Goal: Information Seeking & Learning: Learn about a topic

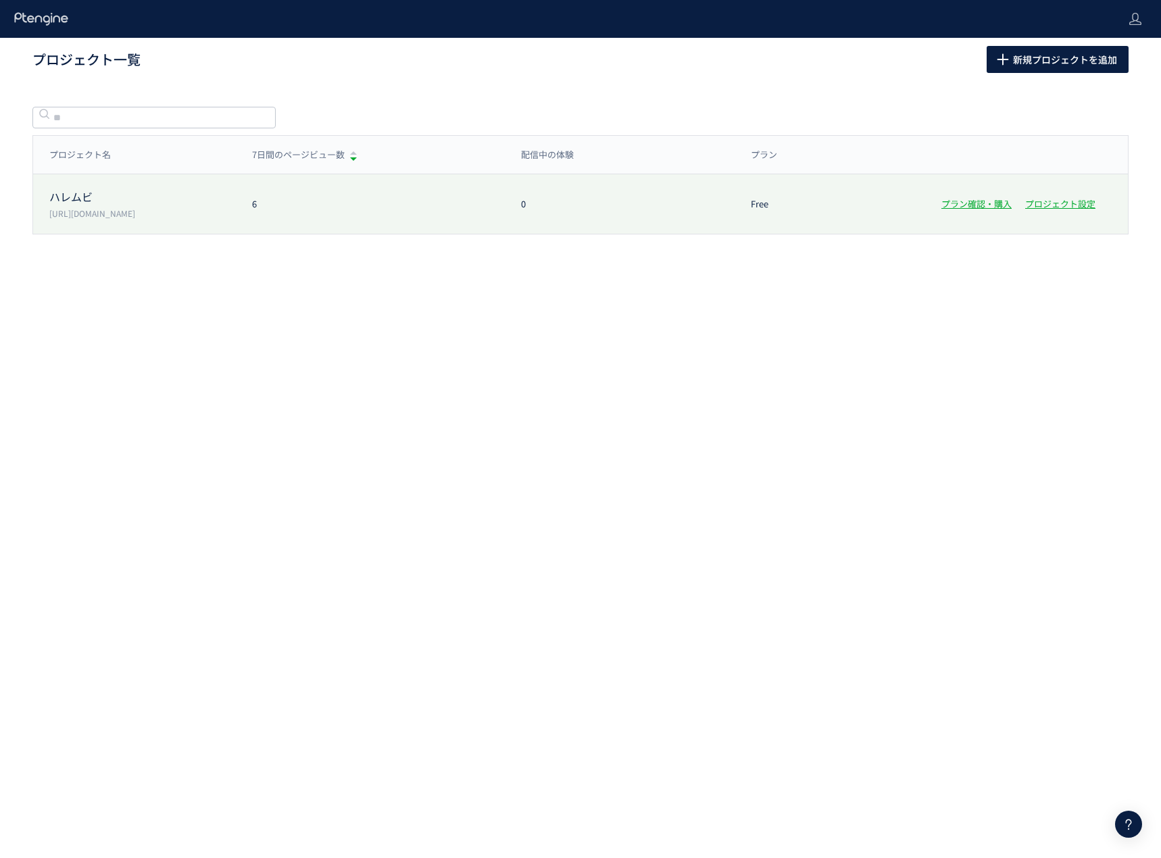
click at [124, 210] on p "[URL][DOMAIN_NAME]" at bounding box center [142, 212] width 186 height 11
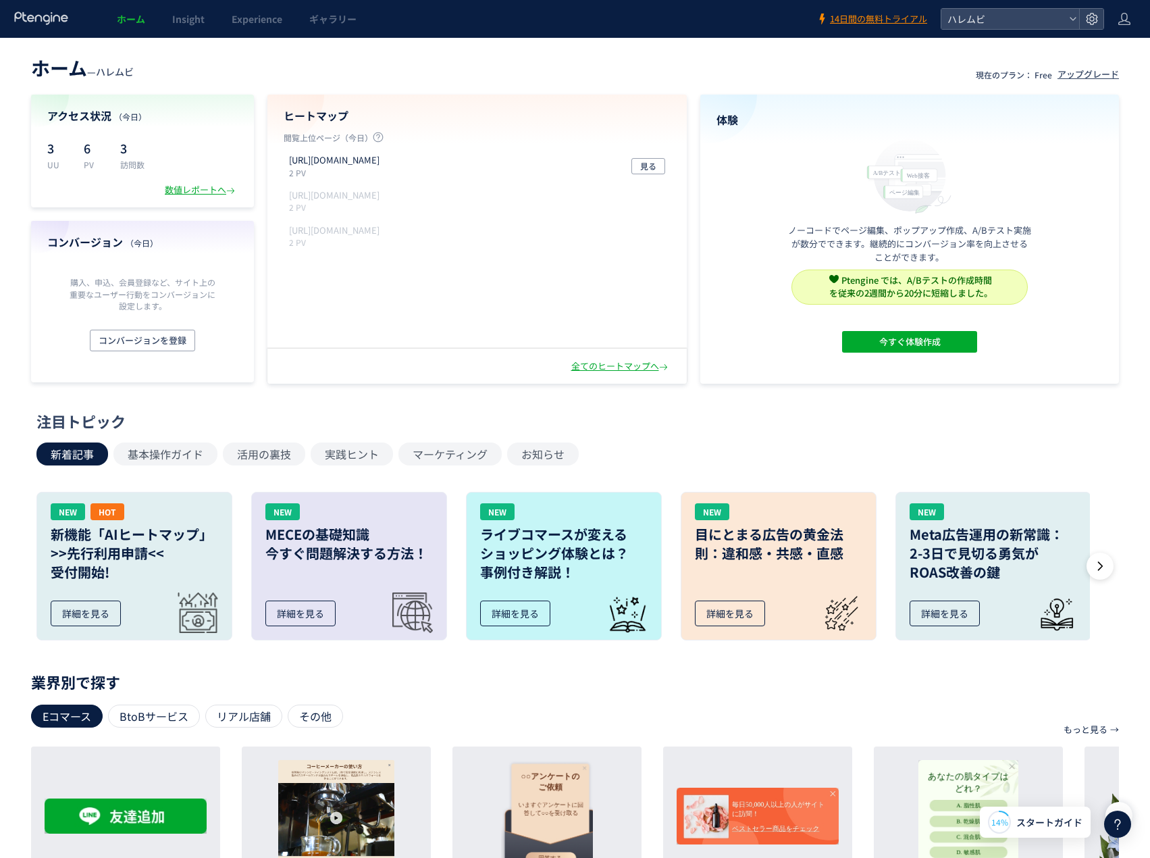
click at [197, 199] on div "アクセス状況 （[DATE]） 3 UU 6 PV 3 訪問数 数値レポートへ" at bounding box center [142, 151] width 223 height 113
click at [207, 193] on div "数値レポートへ" at bounding box center [201, 190] width 73 height 13
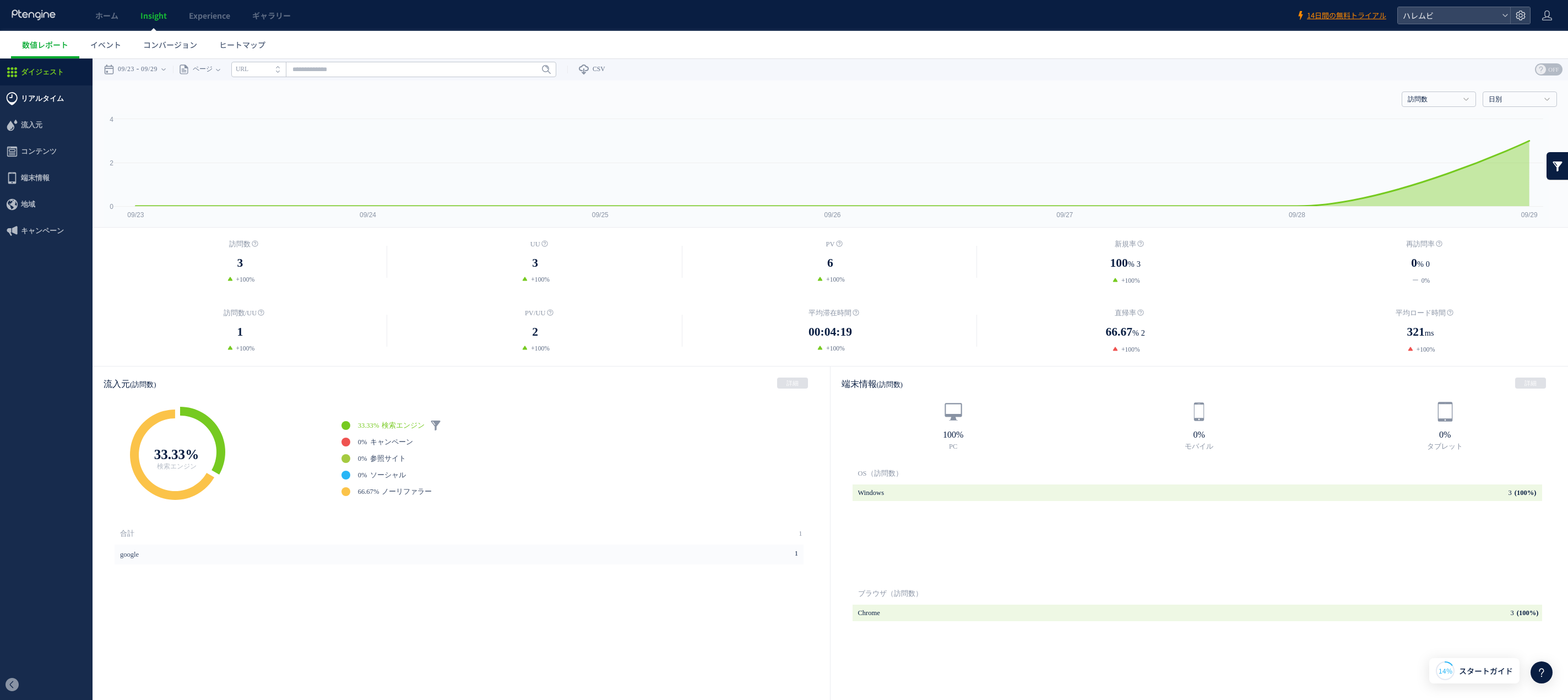
click at [58, 100] on span "リアルタイム" at bounding box center [42, 99] width 43 height 26
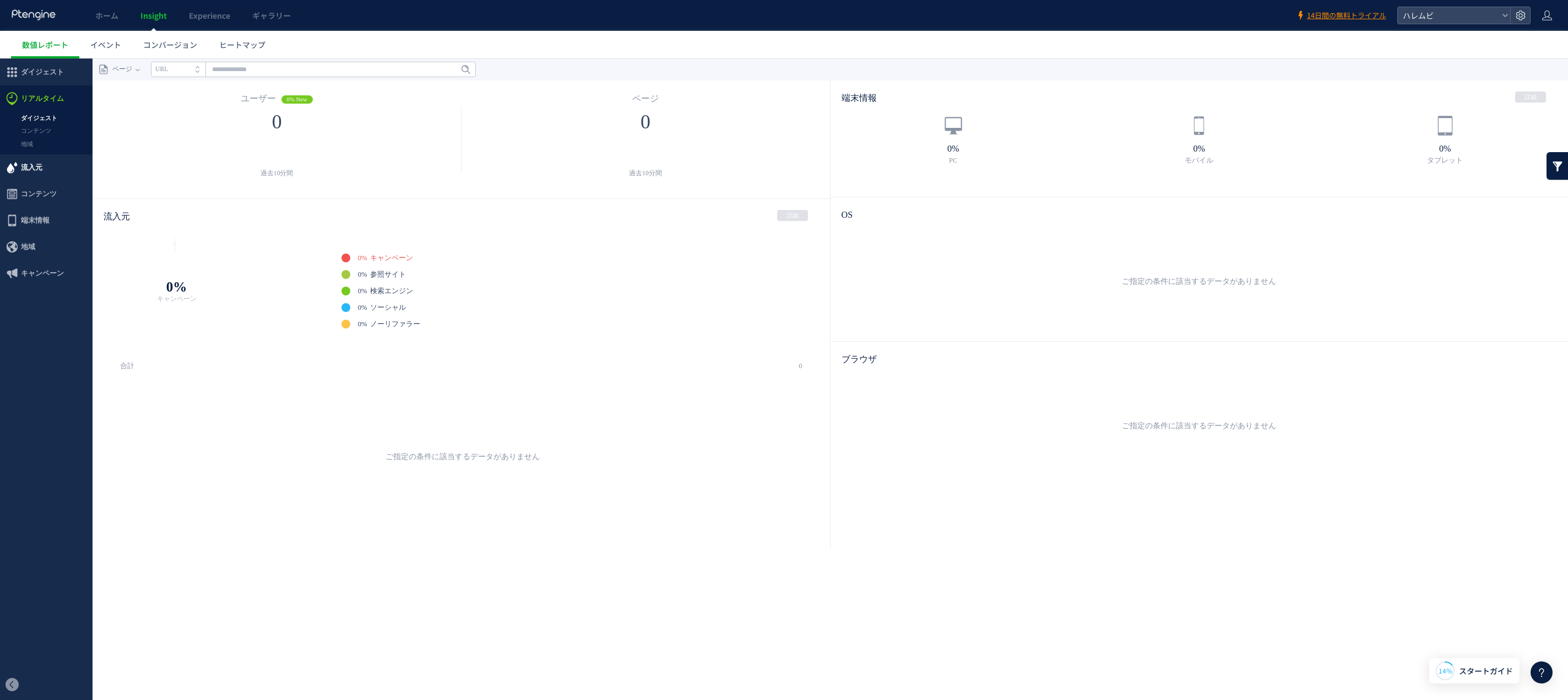
click at [40, 164] on span "流入元" at bounding box center [32, 167] width 21 height 26
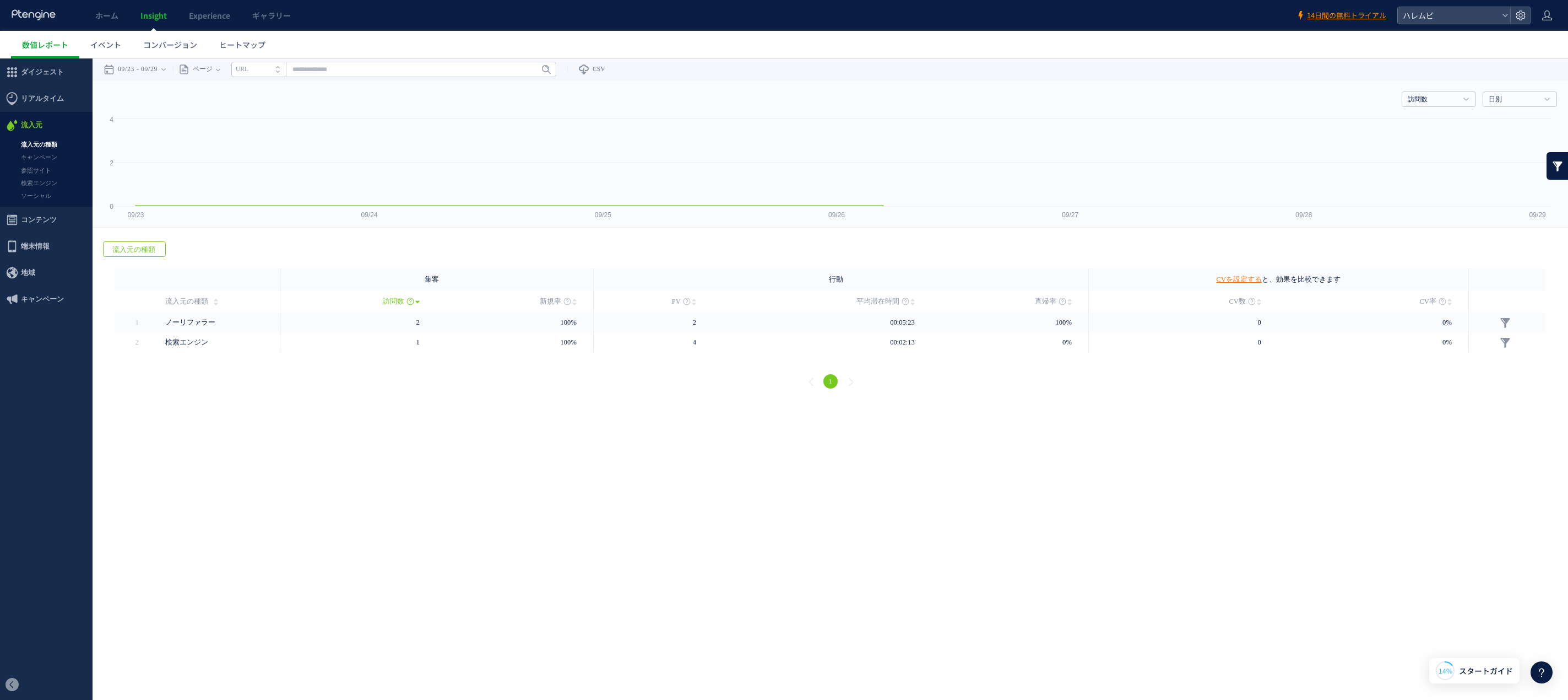
click at [42, 227] on span "コンテンツ" at bounding box center [39, 219] width 36 height 26
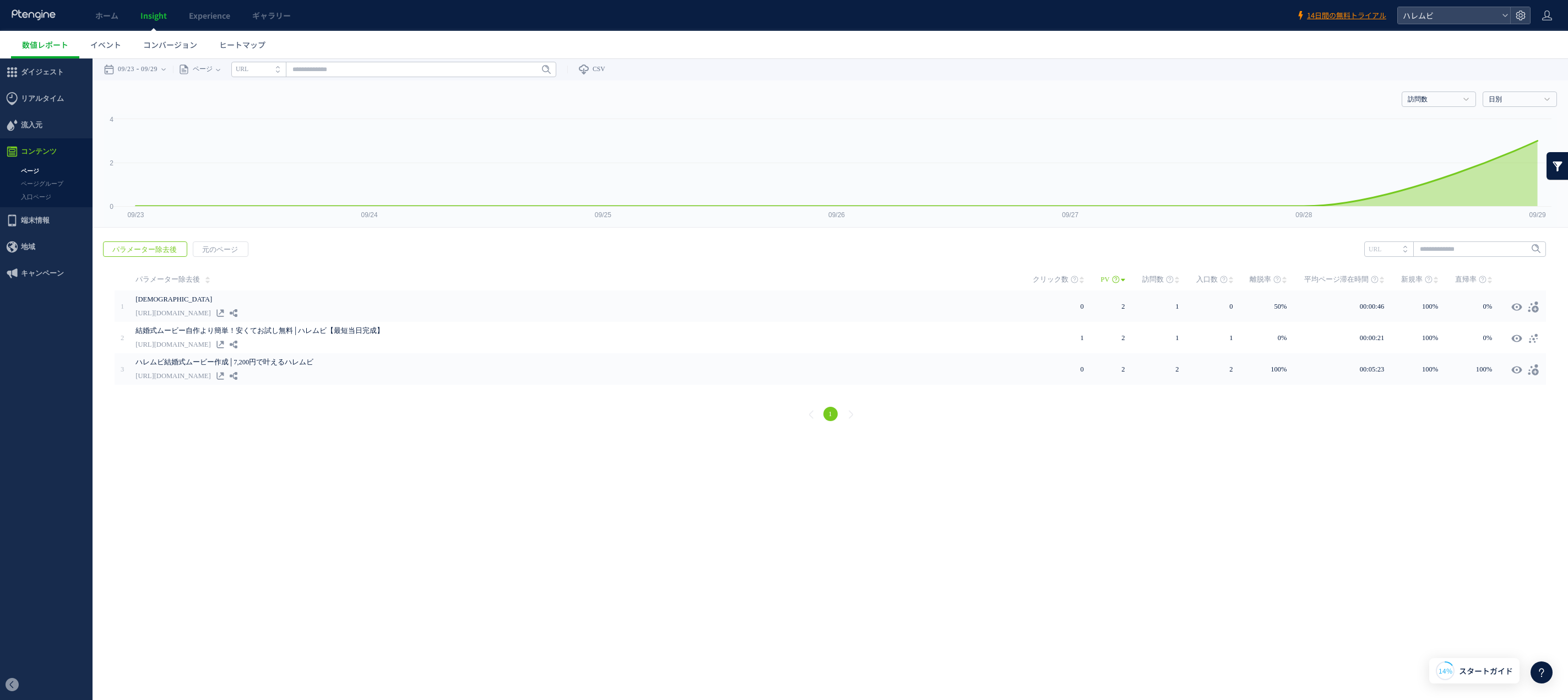
click at [58, 148] on span "コンテンツ" at bounding box center [46, 152] width 92 height 26
click at [49, 117] on span "流入元" at bounding box center [46, 125] width 92 height 26
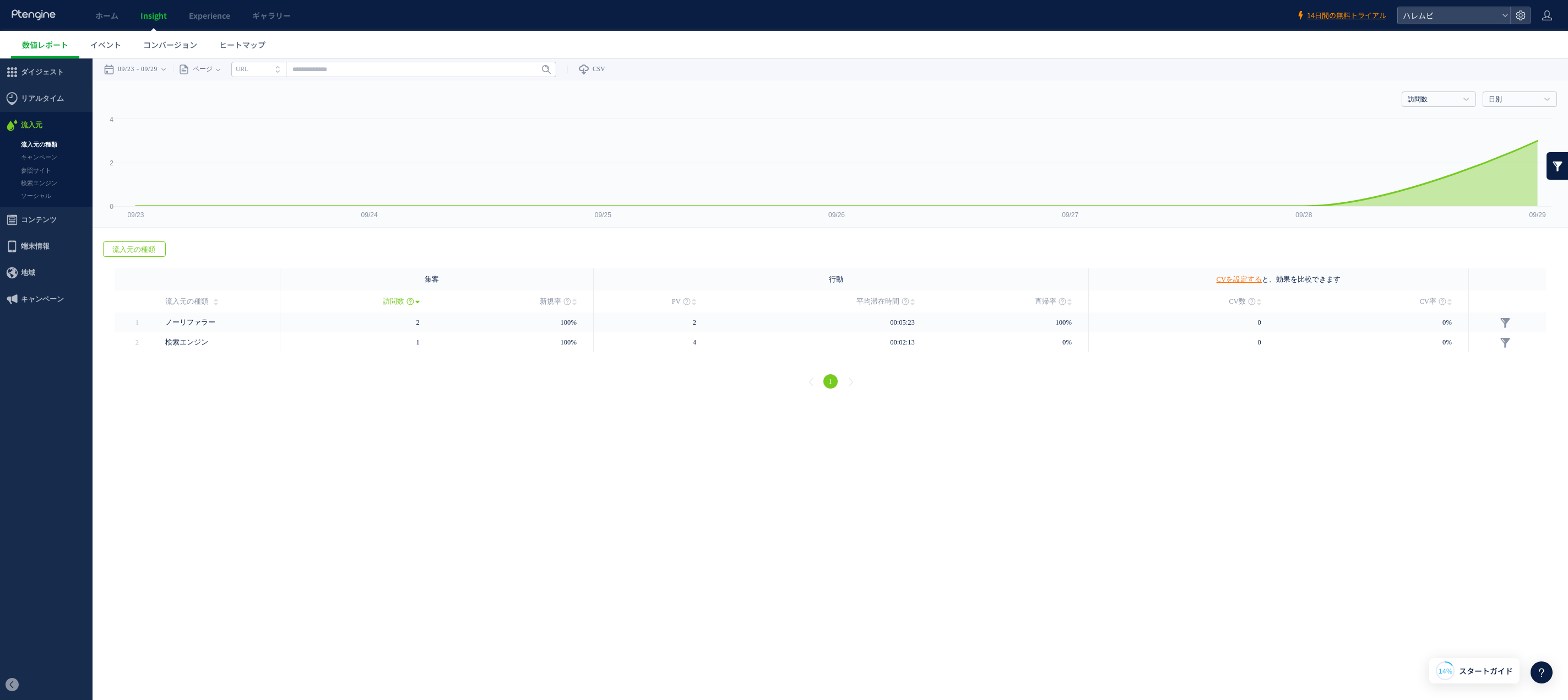
click at [459, 387] on div "1" at bounding box center [830, 383] width 1454 height 40
